Goal: Transaction & Acquisition: Purchase product/service

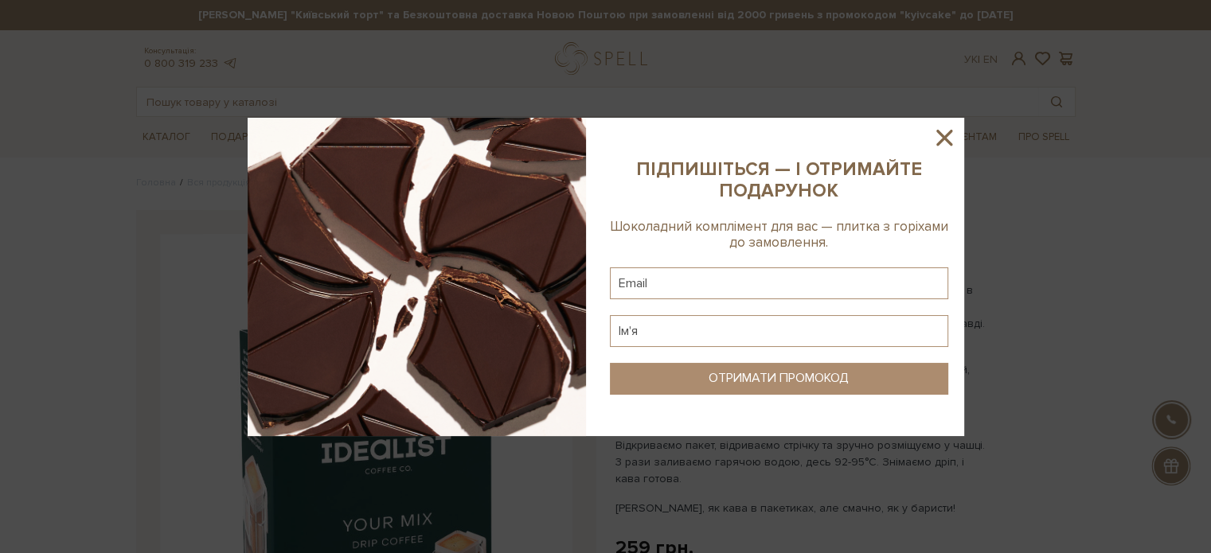
click at [955, 134] on icon at bounding box center [944, 137] width 27 height 27
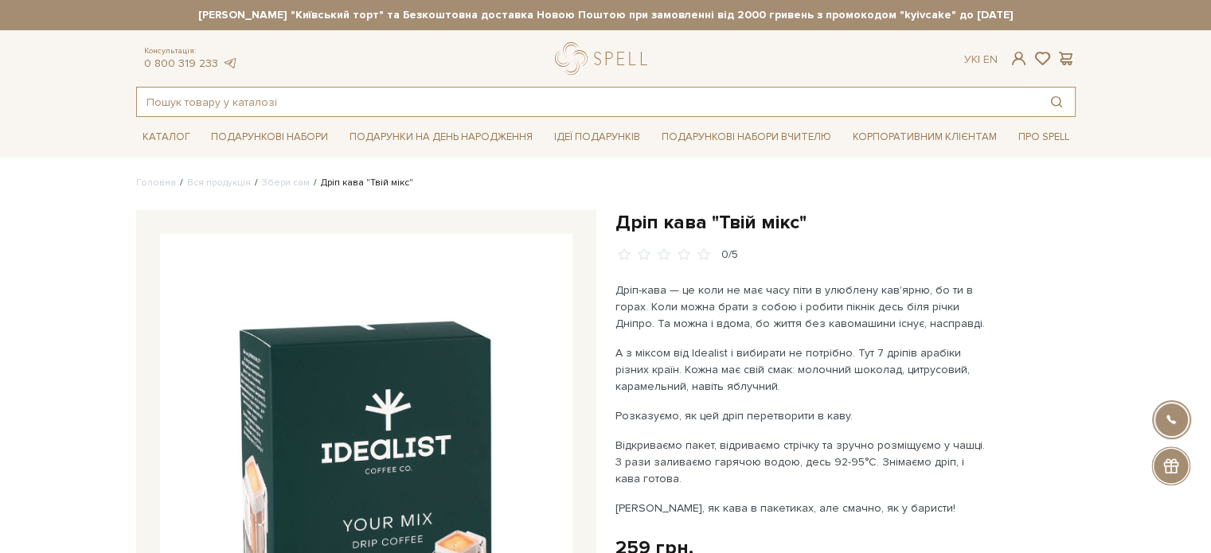
click at [326, 105] on input "text" at bounding box center [587, 102] width 901 height 29
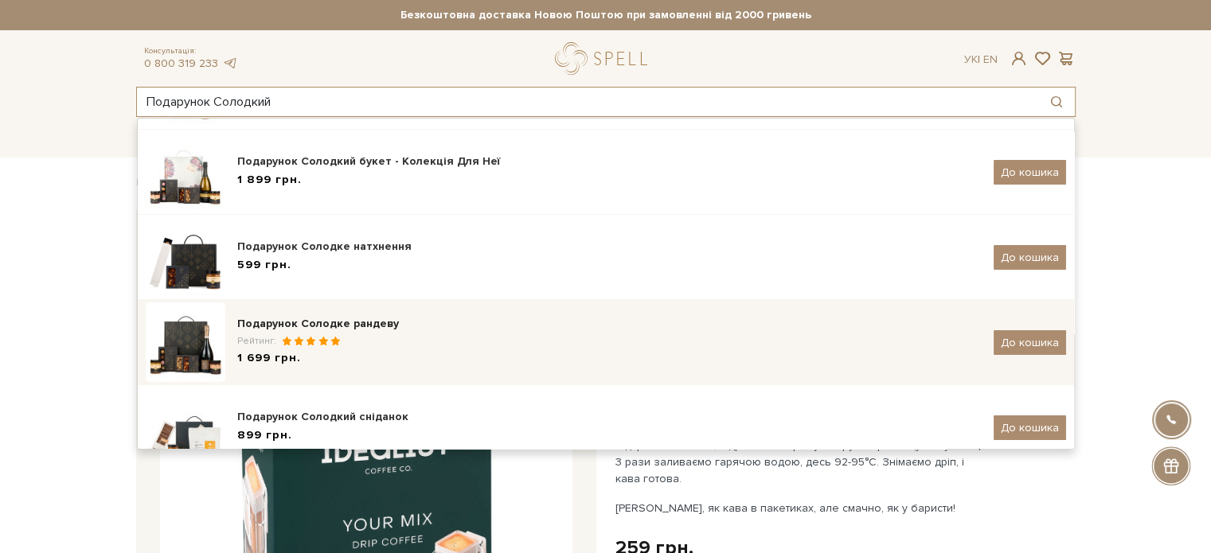
scroll to position [298, 0]
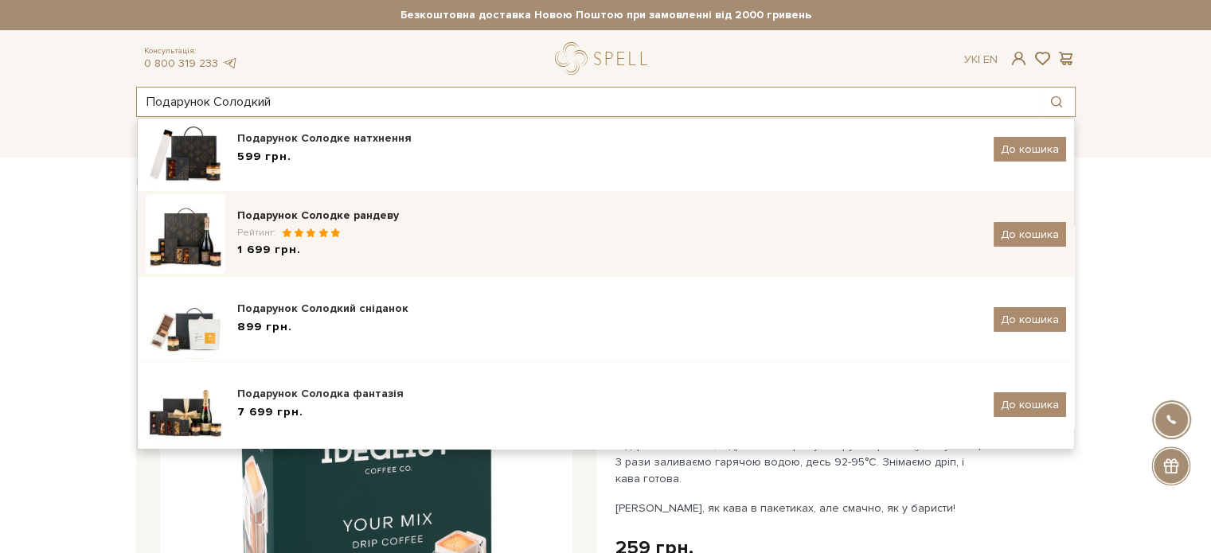
type input "Подарунок Солодкий"
click at [414, 235] on div "Рейтинг:" at bounding box center [609, 233] width 744 height 14
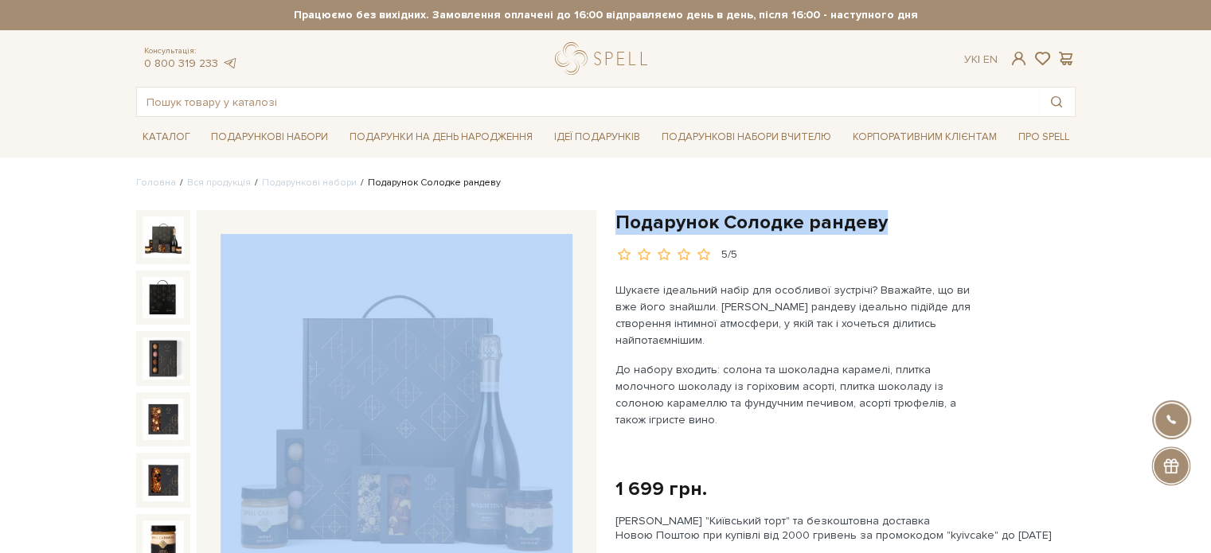
drag, startPoint x: 696, startPoint y: 221, endPoint x: 591, endPoint y: 222, distance: 104.3
click at [923, 233] on h1 "Подарунок Солодке рандеву" at bounding box center [845, 222] width 460 height 25
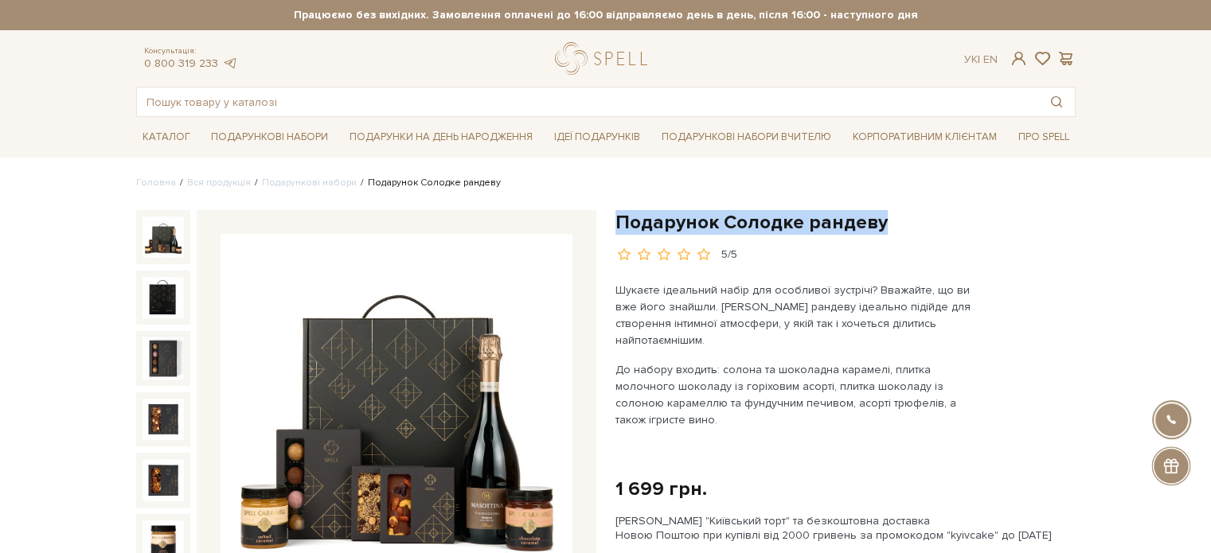
drag, startPoint x: 727, startPoint y: 221, endPoint x: 618, endPoint y: 217, distance: 109.1
click at [618, 217] on h1 "Подарунок Солодке рандеву" at bounding box center [845, 222] width 460 height 25
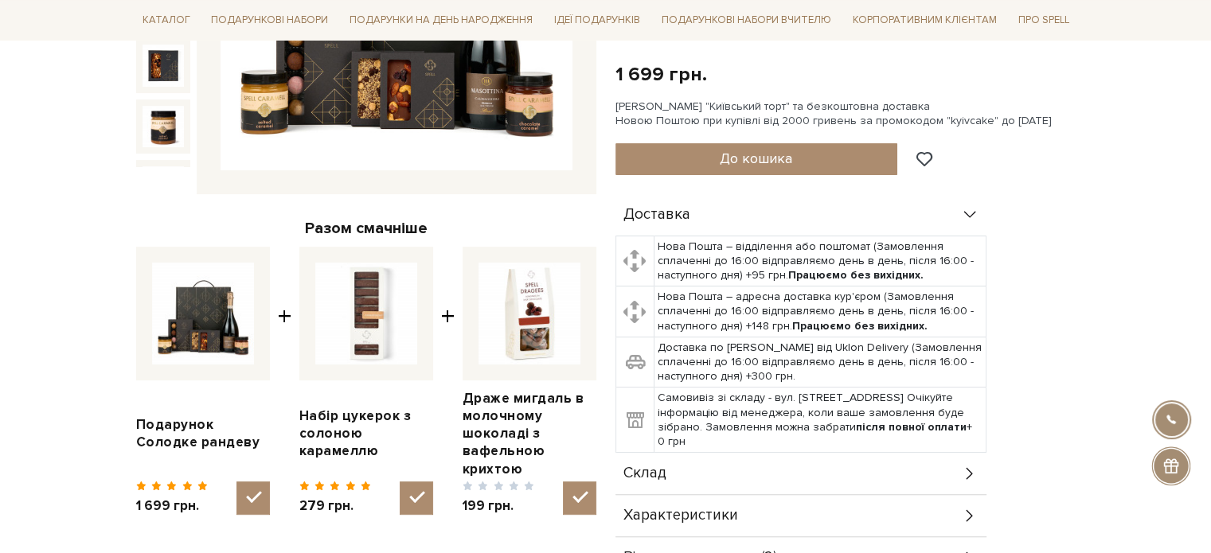
scroll to position [557, 0]
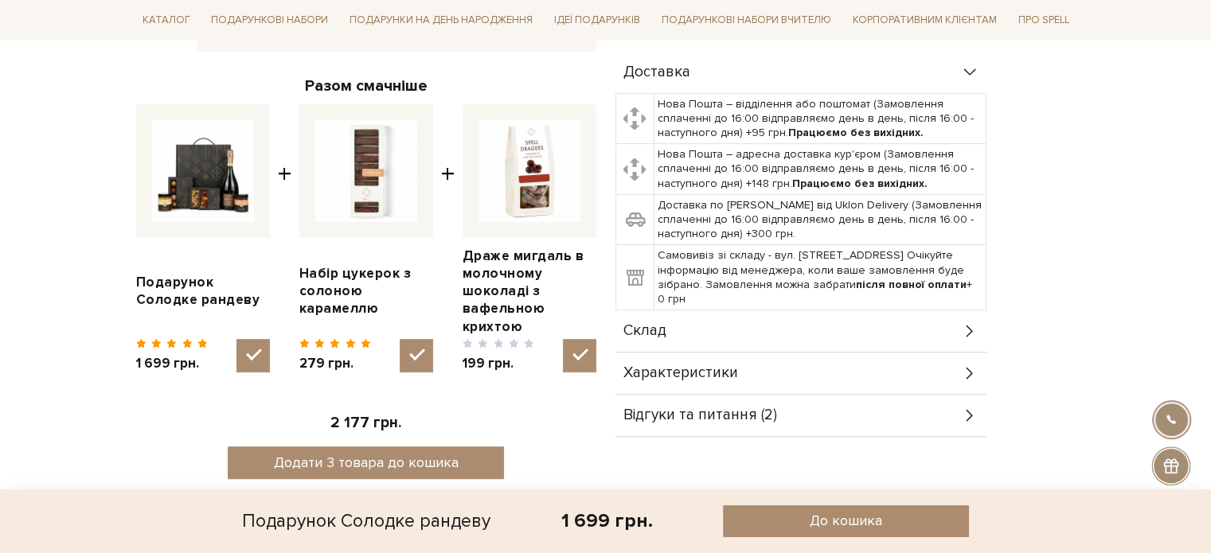
click at [692, 310] on div "Склад" at bounding box center [800, 330] width 371 height 41
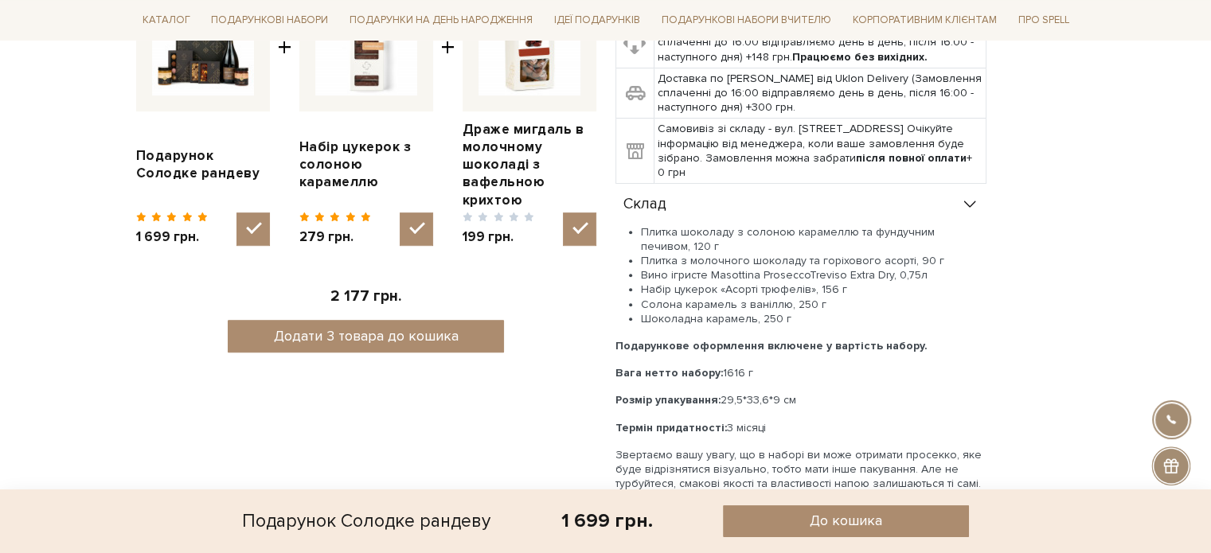
scroll to position [716, 0]
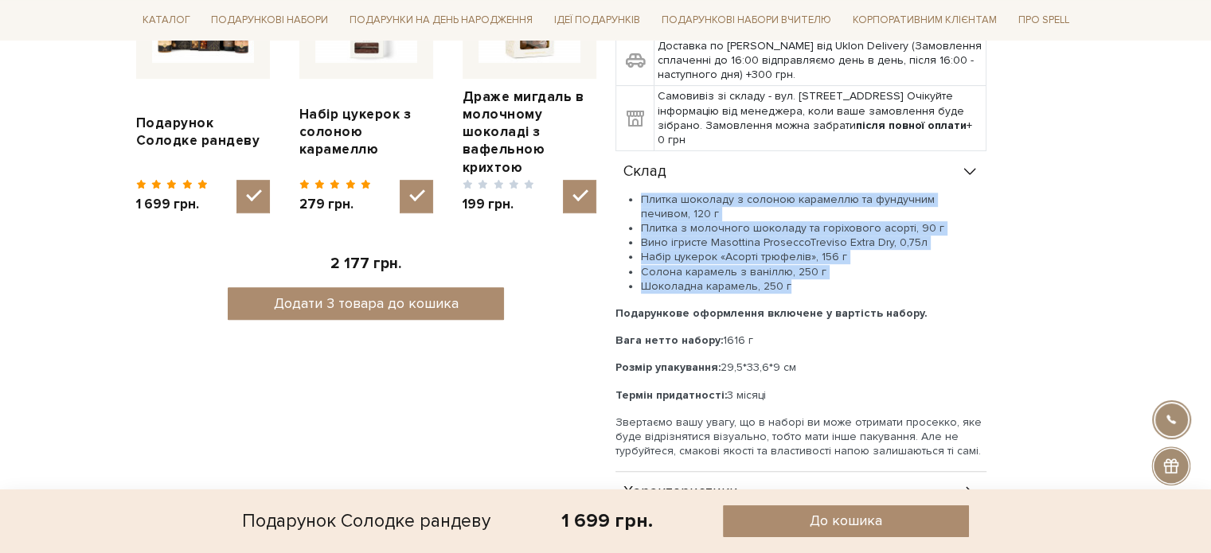
drag, startPoint x: 625, startPoint y: 159, endPoint x: 860, endPoint y: 253, distance: 252.9
click at [860, 253] on ul "Плитка шоколаду з солоною карамеллю та фундучним печивом, 120 г Плитка з молочн…" at bounding box center [800, 243] width 371 height 101
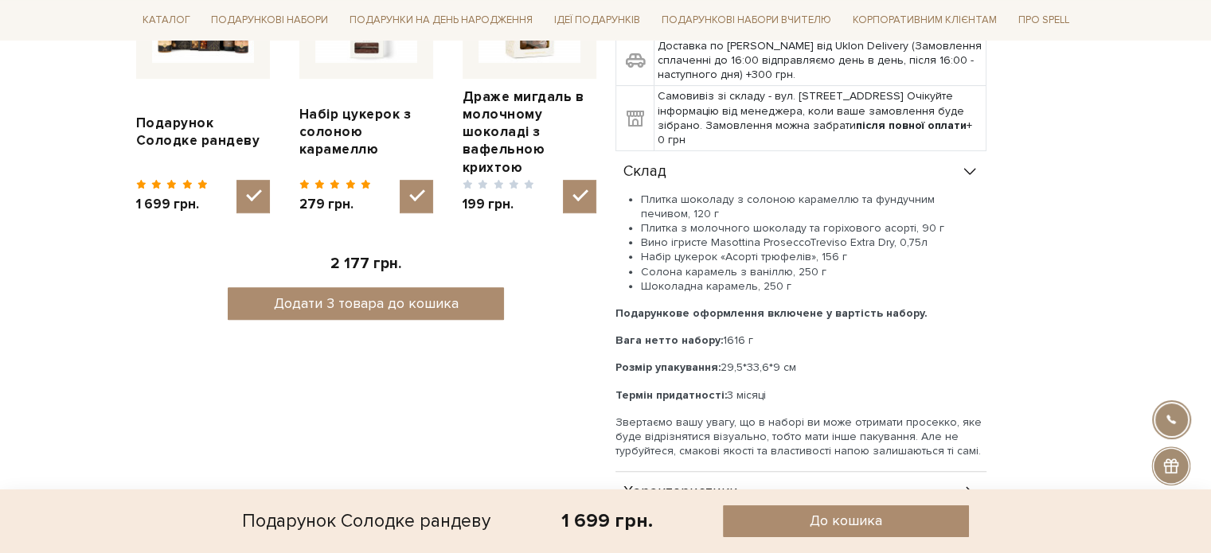
click at [997, 267] on div "Доставка Нова Пошта – відділення або поштомат (Замовлення сплаченні до 16:00 ві…" at bounding box center [845, 225] width 460 height 664
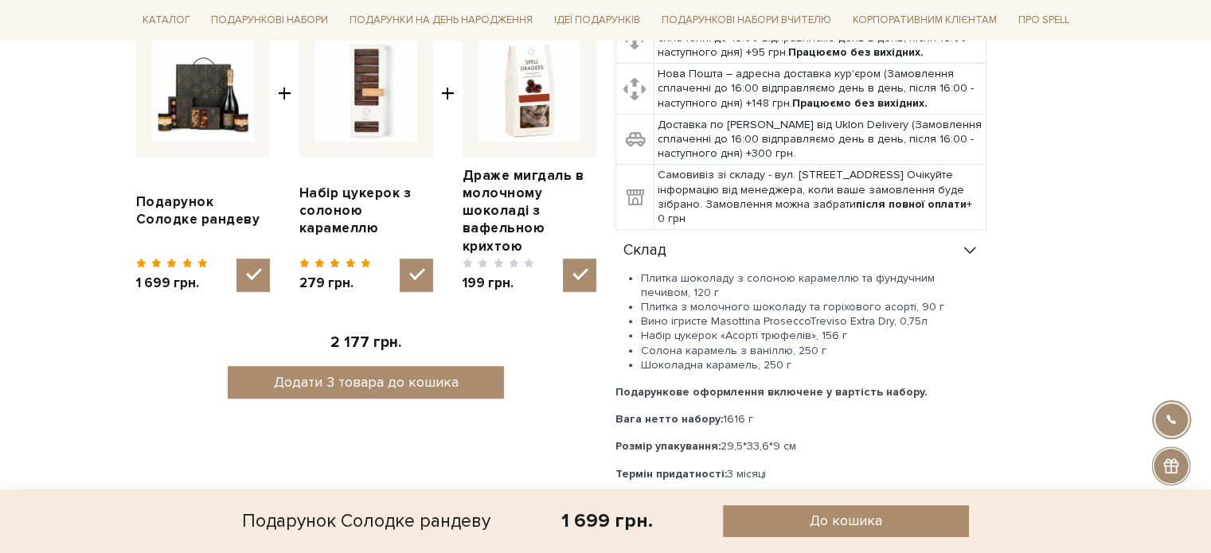
scroll to position [637, 0]
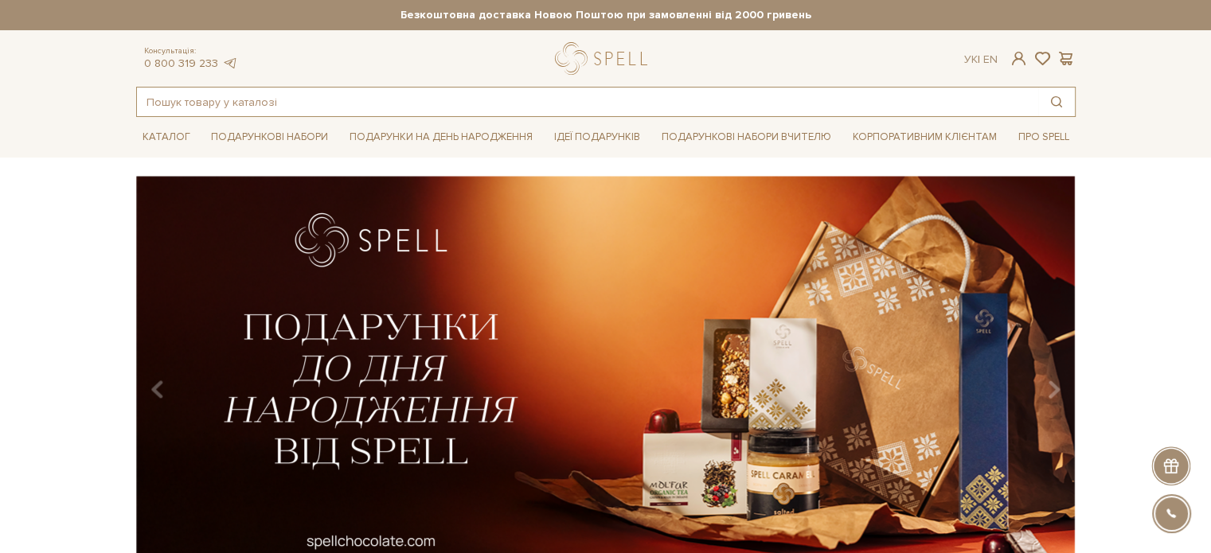
click at [228, 96] on input "text" at bounding box center [587, 102] width 901 height 29
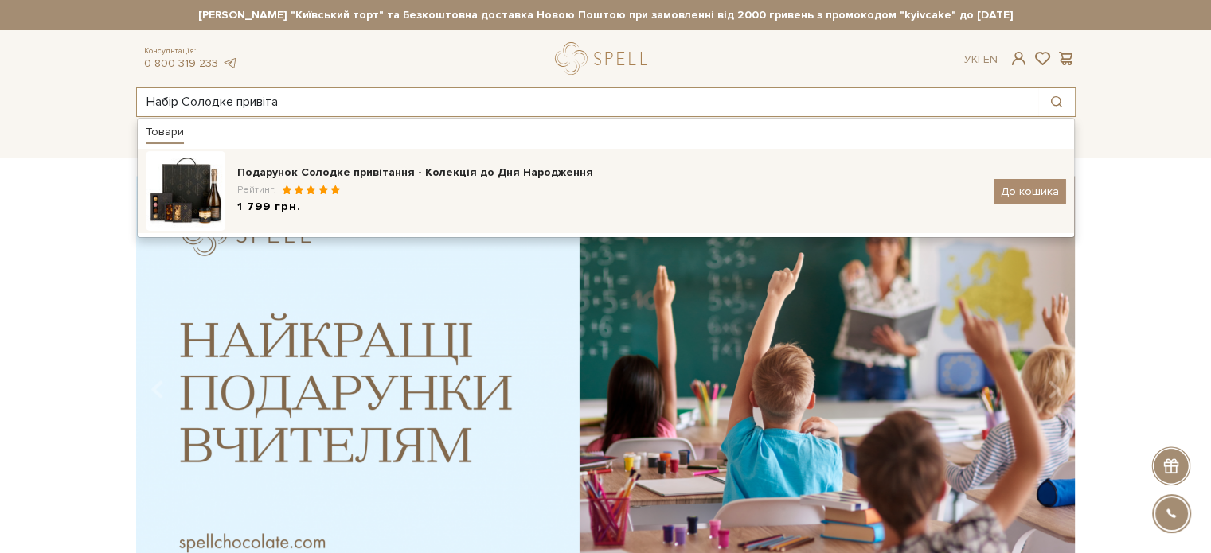
type input "Набір Солодке привіта"
click at [404, 185] on div "Рейтинг:" at bounding box center [609, 190] width 744 height 14
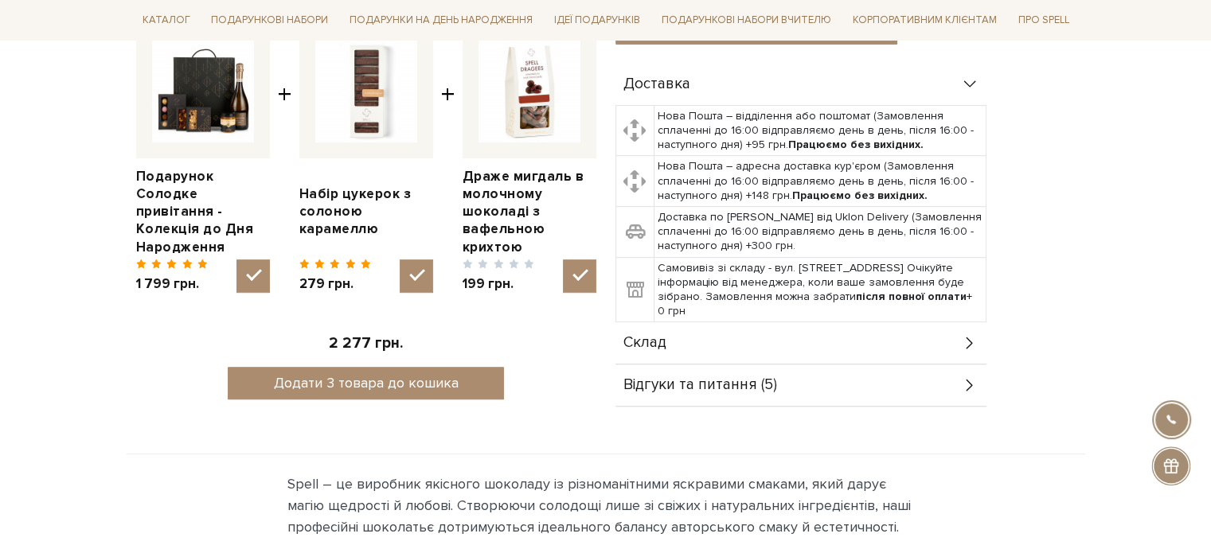
scroll to position [716, 0]
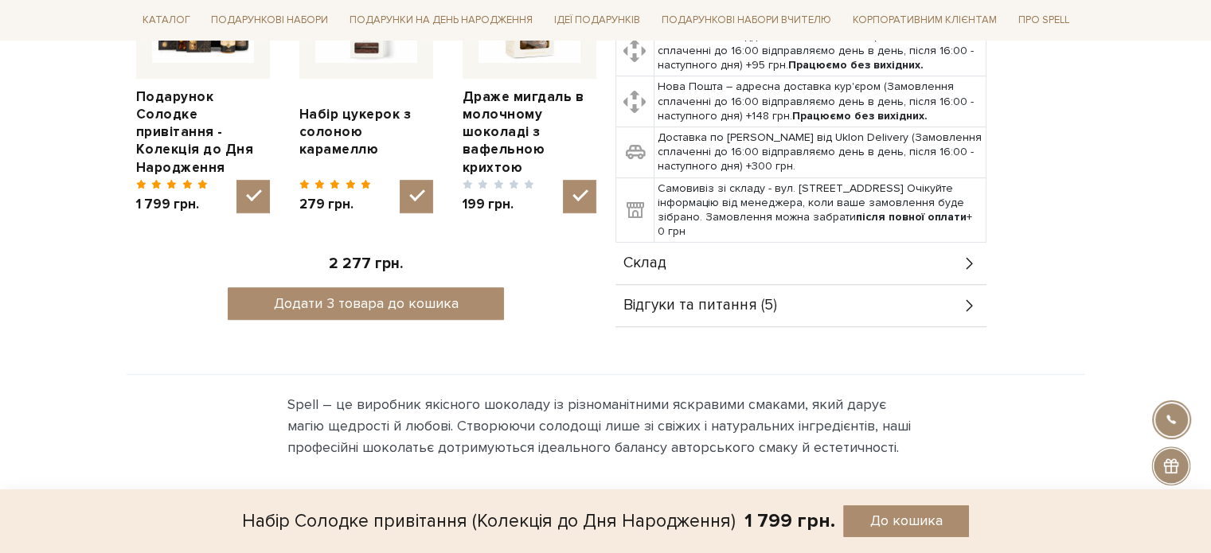
click at [669, 265] on div "Склад" at bounding box center [800, 263] width 371 height 41
